Goal: Task Accomplishment & Management: Manage account settings

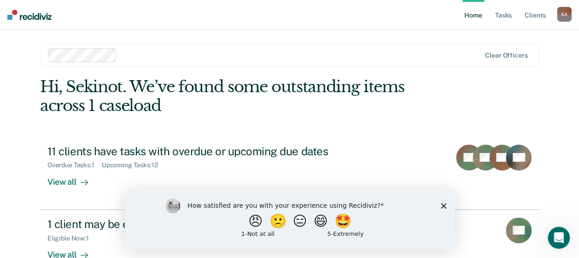
click at [443, 208] on icon "Close survey" at bounding box center [443, 206] width 6 height 6
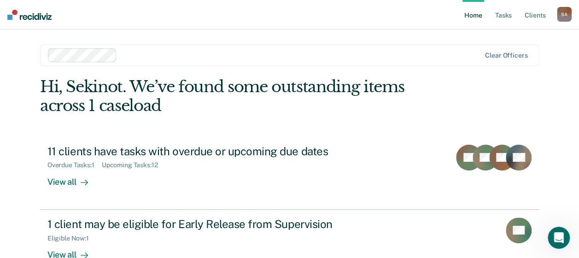
click at [566, 12] on div "S A" at bounding box center [564, 14] width 15 height 15
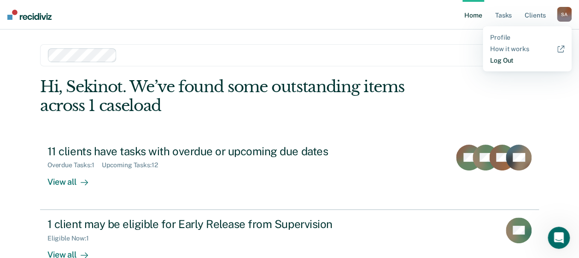
click at [507, 58] on link "Log Out" at bounding box center [527, 61] width 74 height 8
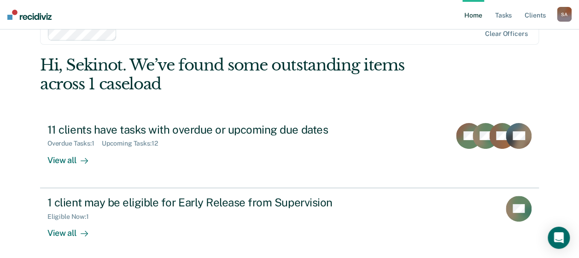
scroll to position [4, 0]
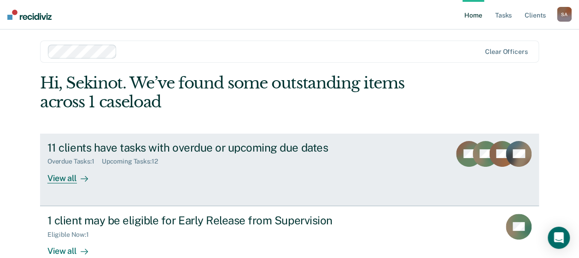
click at [61, 179] on div "View all" at bounding box center [73, 174] width 52 height 18
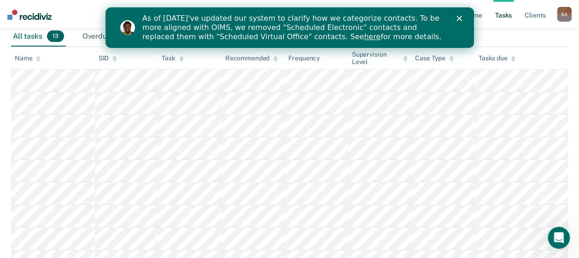
scroll to position [92, 0]
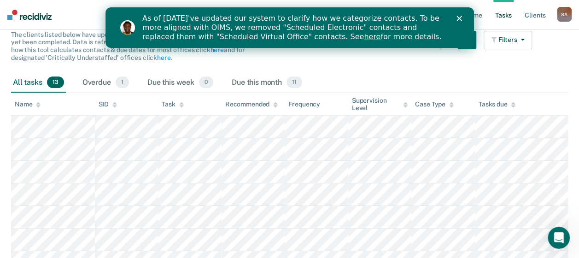
click at [460, 14] on div "As of [DATE]'ve updated our system to clarify how we categorize contacts. To be…" at bounding box center [289, 27] width 368 height 33
click at [457, 18] on icon "Close" at bounding box center [459, 19] width 6 height 6
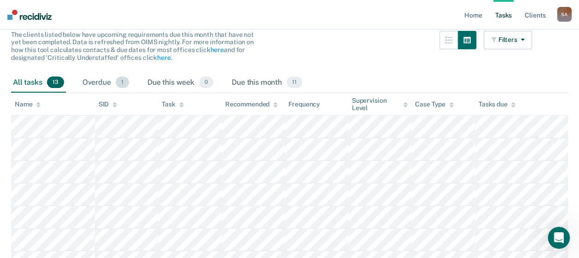
click at [95, 81] on div "Overdue 1" at bounding box center [106, 83] width 50 height 20
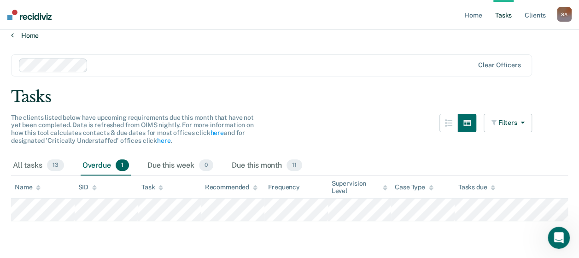
click at [13, 36] on icon at bounding box center [12, 34] width 3 height 7
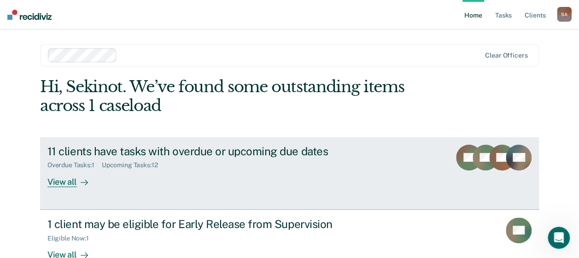
click at [59, 184] on div "View all" at bounding box center [73, 178] width 52 height 18
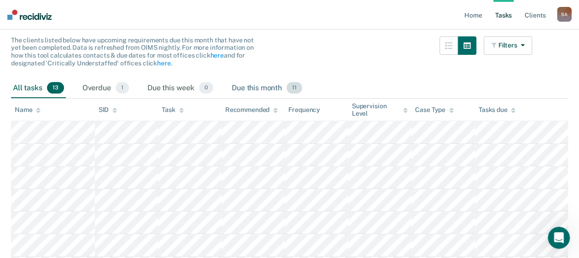
scroll to position [92, 0]
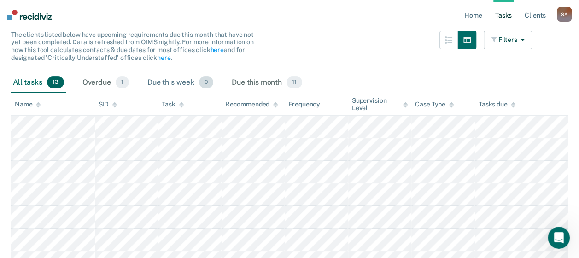
click at [161, 85] on div "Due this week 0" at bounding box center [180, 83] width 70 height 20
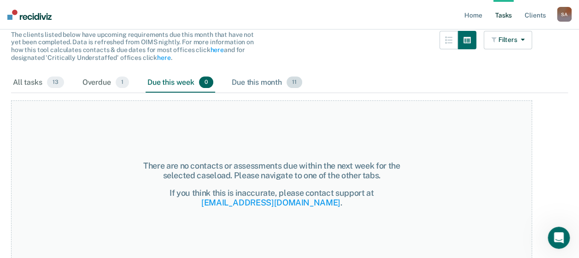
click at [251, 82] on div "Due this month 11" at bounding box center [267, 83] width 74 height 20
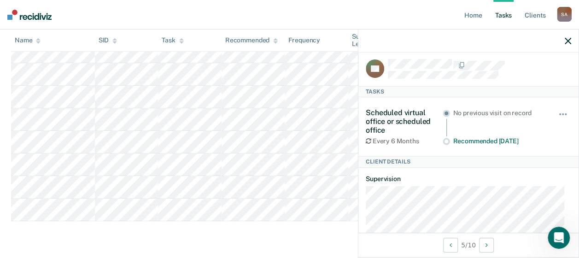
scroll to position [0, 0]
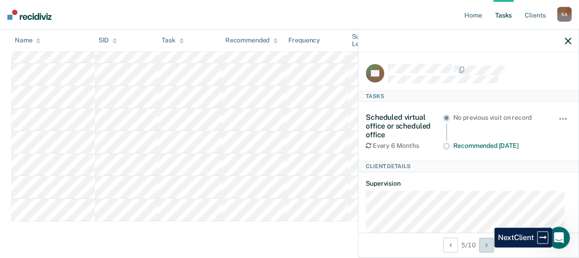
click at [487, 247] on icon "Next Client" at bounding box center [486, 245] width 2 height 6
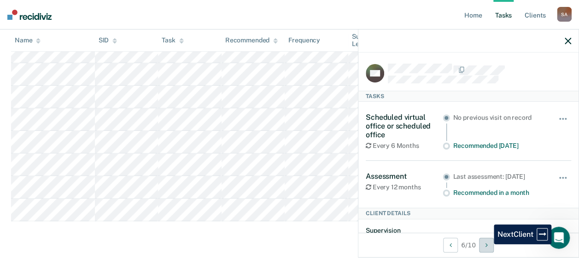
click at [487, 244] on icon "Next Client" at bounding box center [486, 245] width 2 height 6
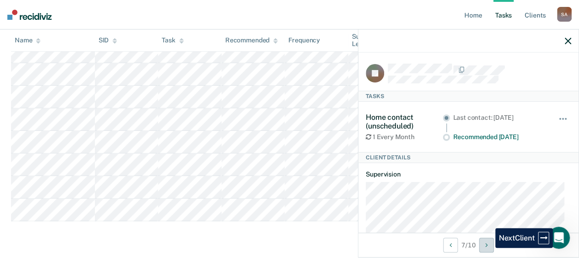
click at [488, 248] on icon "Next Client" at bounding box center [486, 245] width 2 height 6
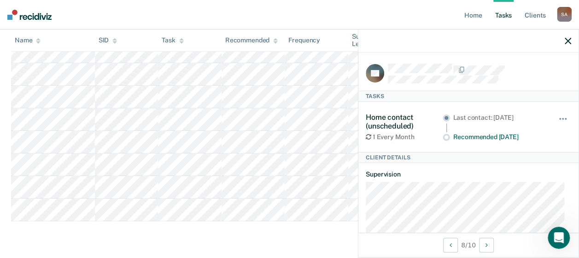
click at [567, 41] on icon "button" at bounding box center [567, 41] width 6 height 6
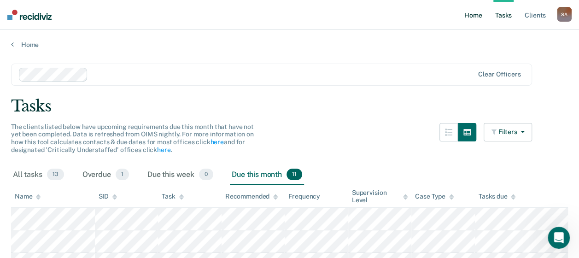
click at [474, 18] on link "Home" at bounding box center [472, 14] width 21 height 29
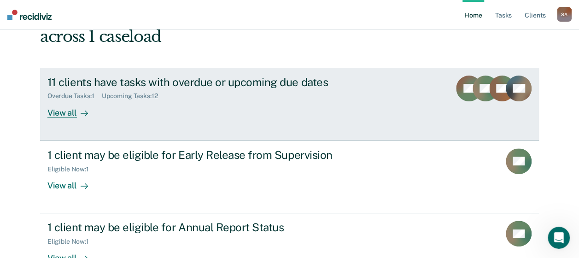
scroll to position [92, 0]
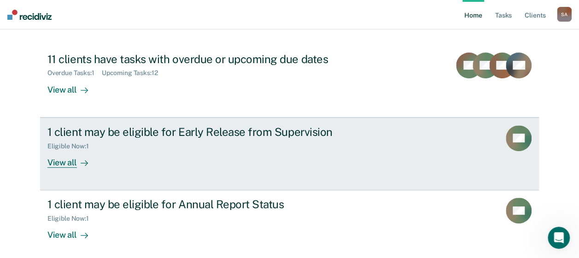
click at [63, 163] on div "View all" at bounding box center [73, 159] width 52 height 18
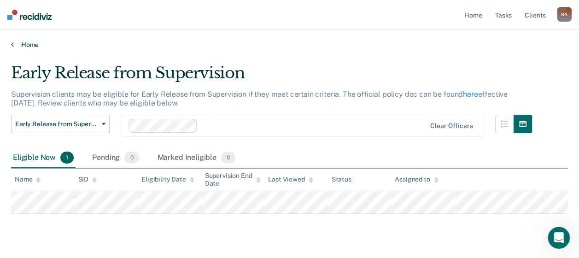
click at [15, 45] on link "Home" at bounding box center [289, 45] width 557 height 8
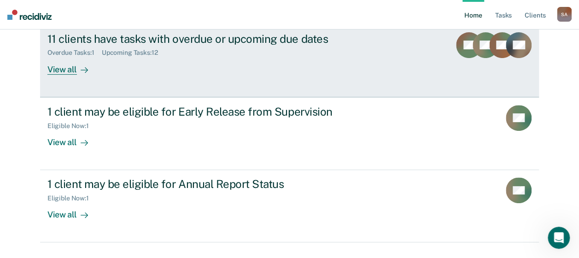
scroll to position [133, 0]
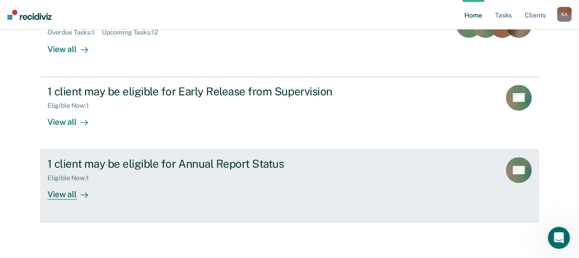
click at [61, 194] on div "View all" at bounding box center [73, 191] width 52 height 18
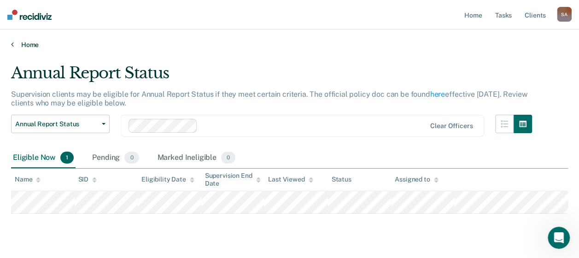
click at [12, 45] on icon at bounding box center [12, 44] width 3 height 7
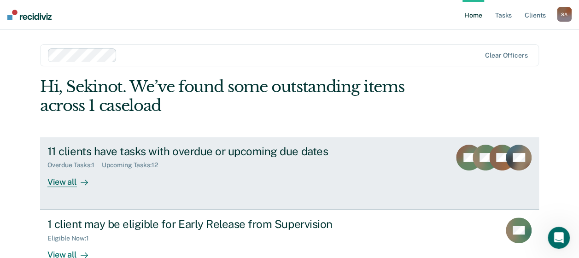
click at [119, 165] on div "Upcoming Tasks : 12" at bounding box center [134, 165] width 64 height 8
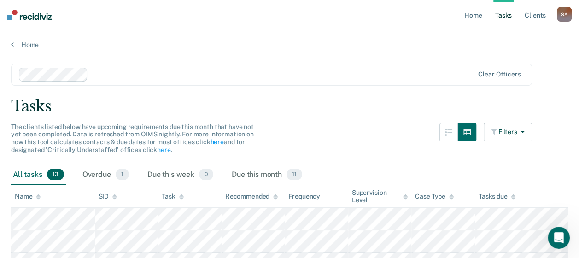
scroll to position [46, 0]
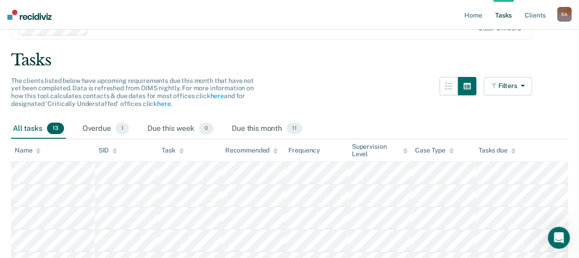
click at [564, 19] on div "S A" at bounding box center [564, 14] width 15 height 15
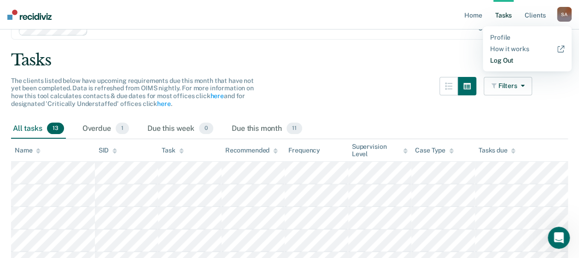
click at [497, 63] on link "Log Out" at bounding box center [527, 61] width 74 height 8
